Goal: Obtain resource: Download file/media

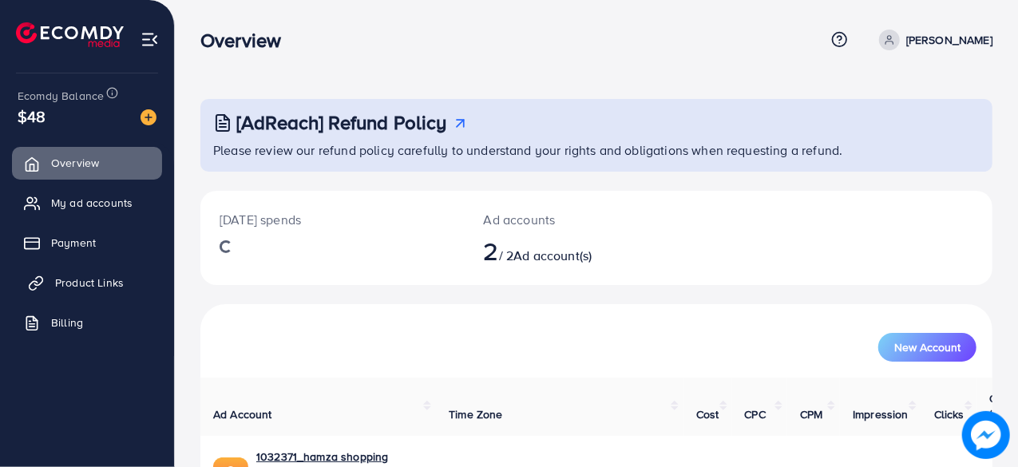
click at [109, 272] on link "Product Links" at bounding box center [87, 283] width 150 height 32
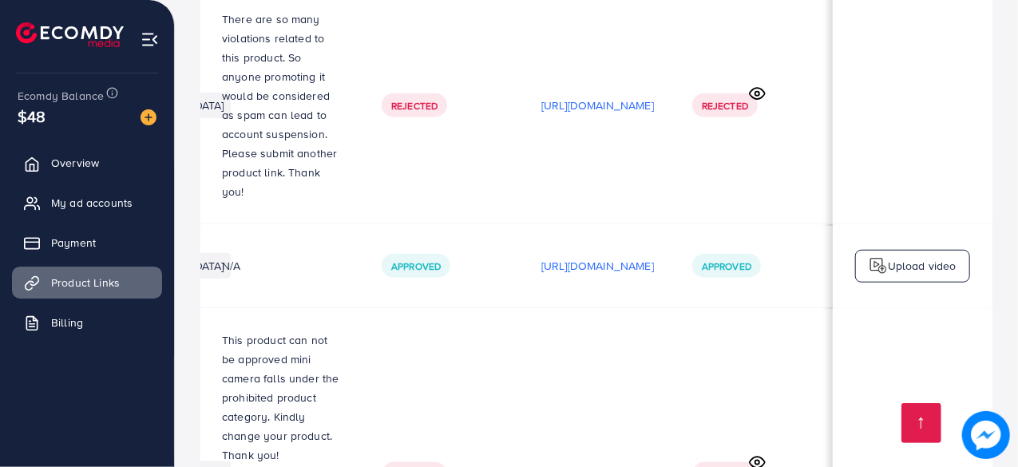
scroll to position [0, 474]
click at [625, 256] on p "[URL][DOMAIN_NAME]" at bounding box center [597, 265] width 113 height 19
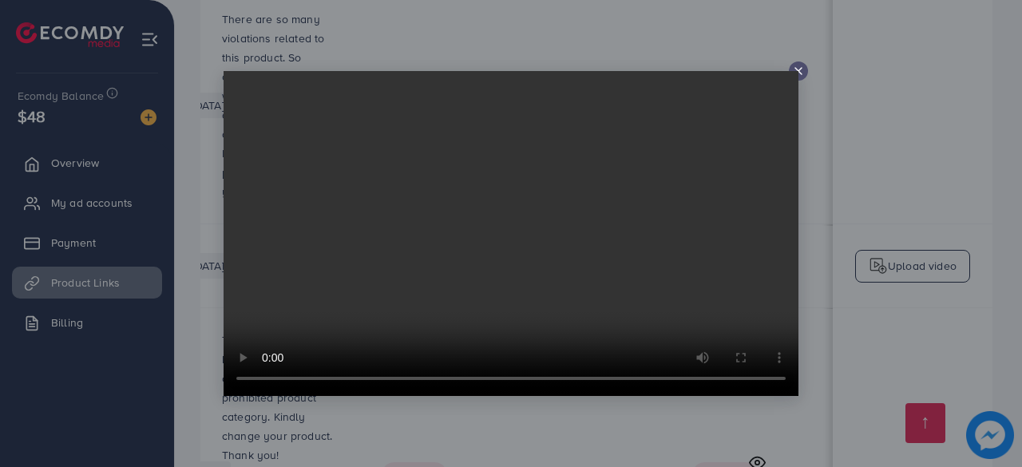
drag, startPoint x: 625, startPoint y: 255, endPoint x: 814, endPoint y: 135, distance: 224.0
click at [814, 135] on div at bounding box center [511, 233] width 1022 height 467
click at [799, 69] on icon at bounding box center [798, 71] width 13 height 13
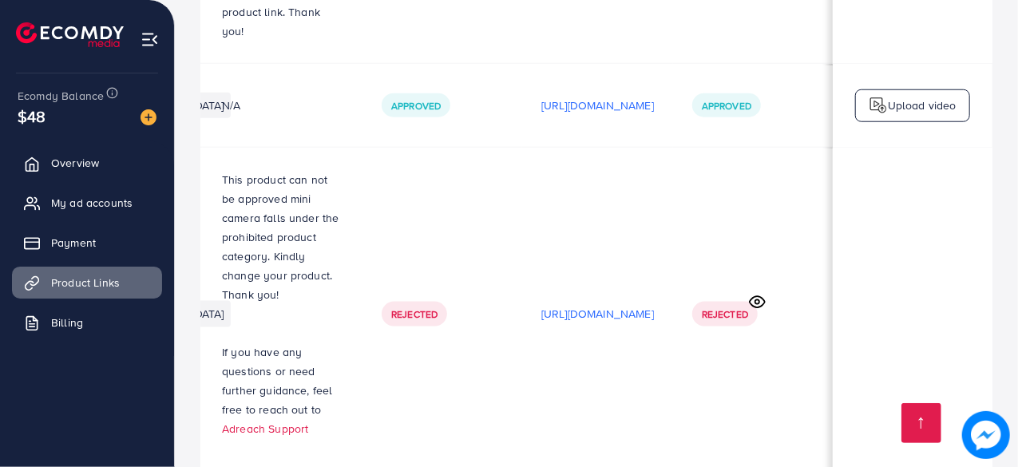
scroll to position [914, 0]
click at [609, 303] on p "[URL][DOMAIN_NAME]" at bounding box center [597, 312] width 113 height 19
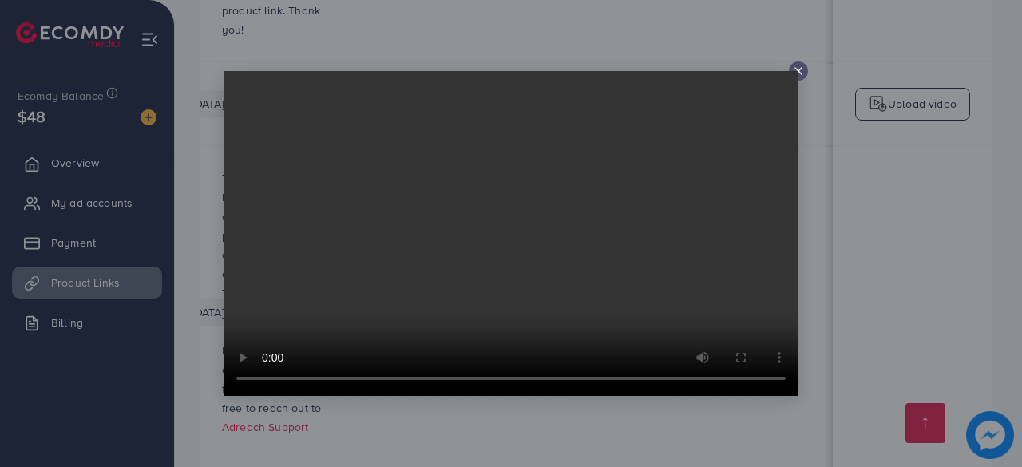
click at [799, 65] on icon at bounding box center [798, 71] width 13 height 13
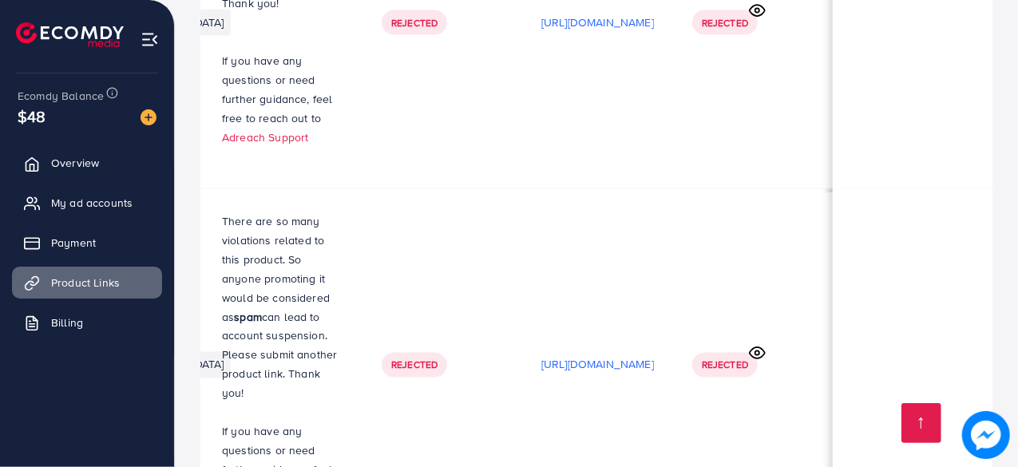
scroll to position [1205, 0]
click at [654, 355] on p "[URL][DOMAIN_NAME]" at bounding box center [597, 364] width 113 height 19
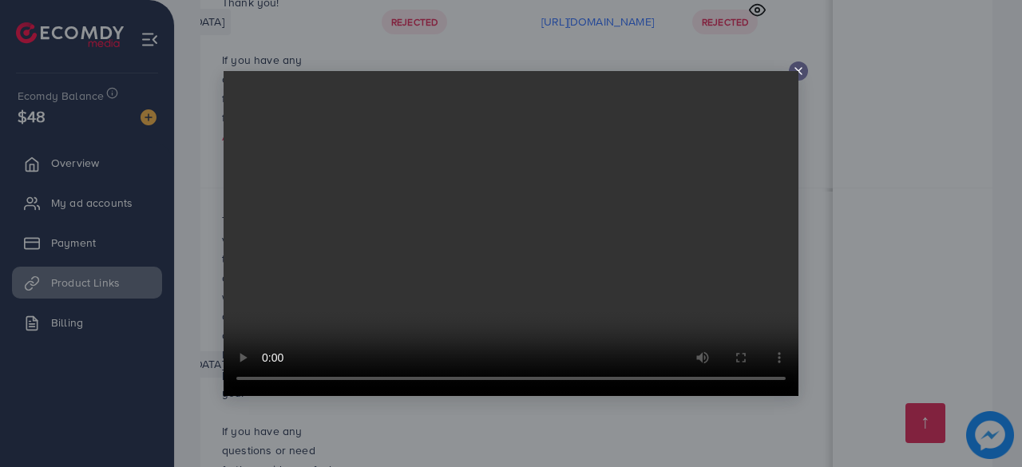
click at [795, 68] on line at bounding box center [798, 71] width 6 height 6
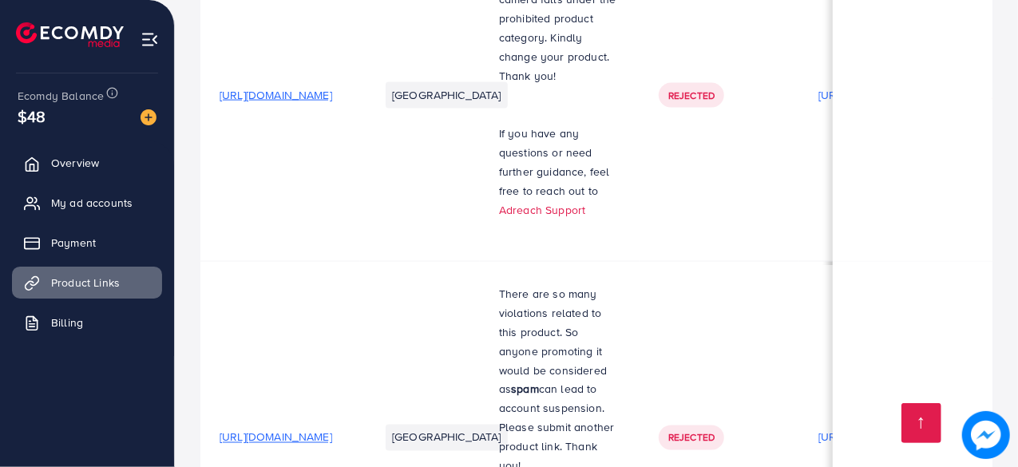
scroll to position [1132, 0]
